Goal: Task Accomplishment & Management: Manage account settings

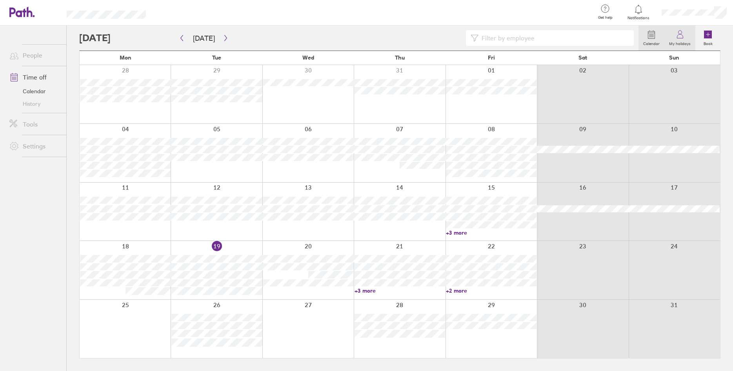
click at [675, 39] on link "My holidays" at bounding box center [679, 37] width 31 height 25
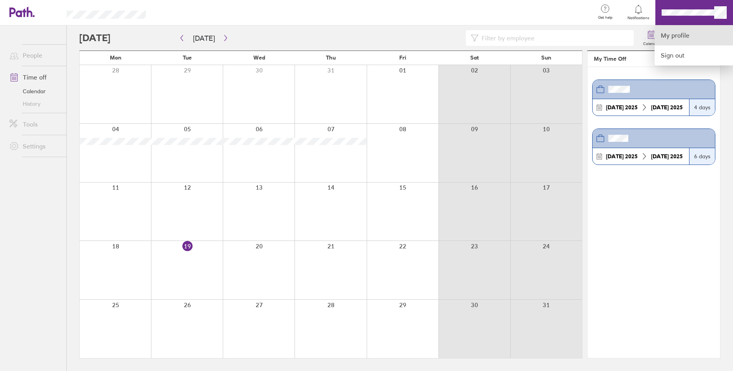
click at [687, 39] on link "My profile" at bounding box center [693, 35] width 78 height 20
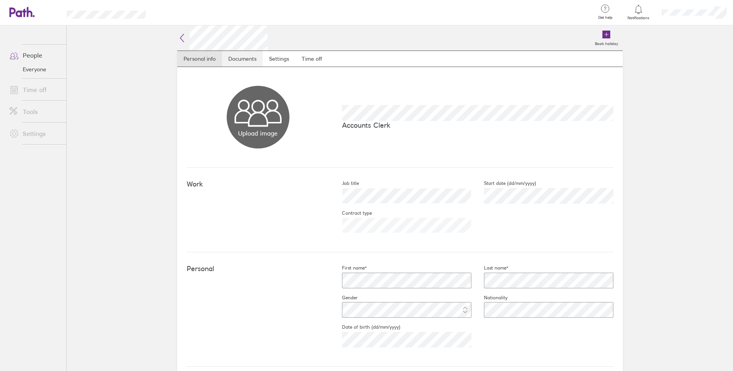
click at [237, 61] on link "Documents" at bounding box center [242, 59] width 41 height 16
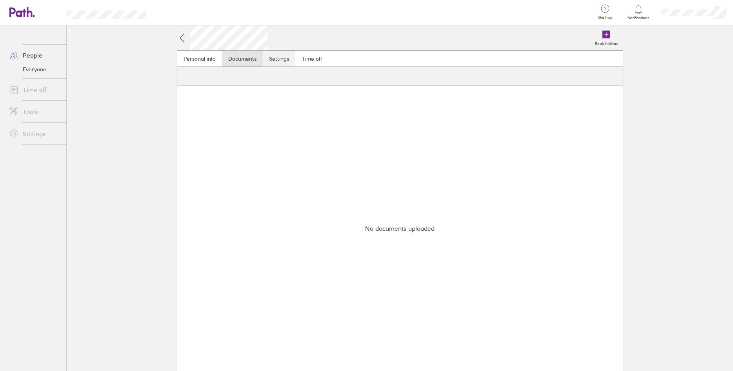
click at [274, 62] on link "Settings" at bounding box center [279, 59] width 33 height 16
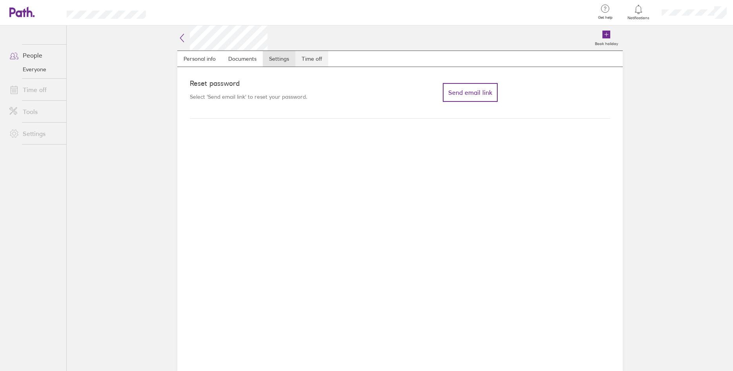
click at [310, 61] on link "Time off" at bounding box center [311, 59] width 33 height 16
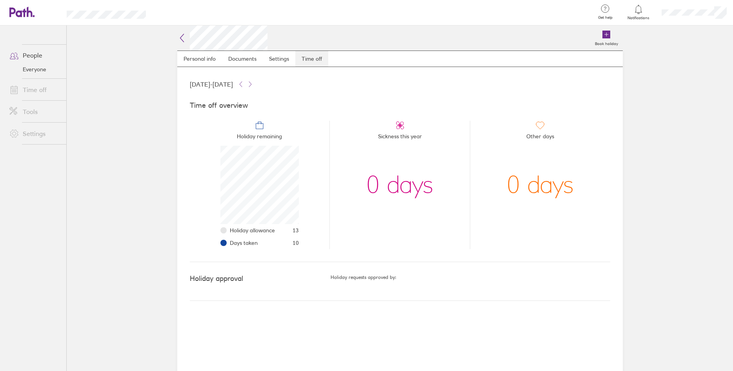
scroll to position [78, 78]
